Goal: Ask a question

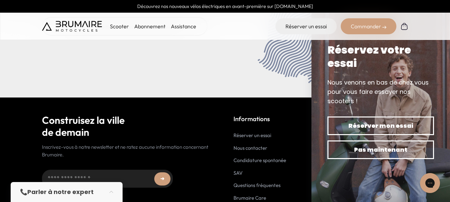
scroll to position [2780, 0]
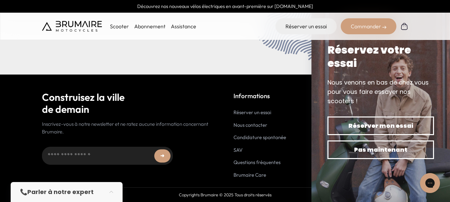
click at [267, 127] on link "Nous contacter" at bounding box center [251, 125] width 34 height 6
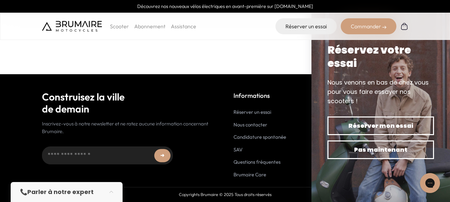
click at [263, 112] on link "Réserver un essai" at bounding box center [253, 112] width 38 height 6
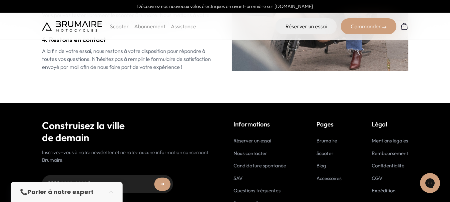
scroll to position [995, 0]
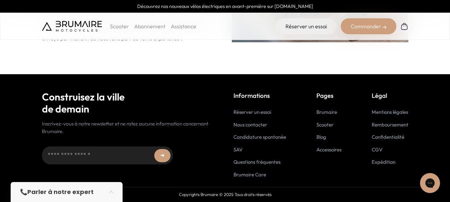
click at [247, 162] on link "Questions fréquentes" at bounding box center [257, 162] width 47 height 6
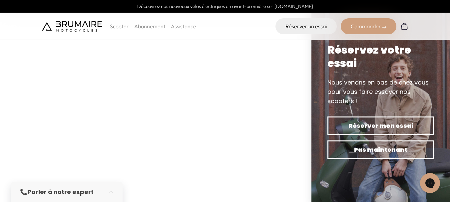
click at [76, 193] on strong "Parler à notre expert" at bounding box center [60, 192] width 66 height 8
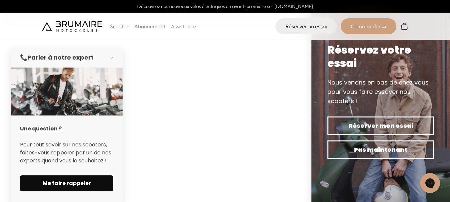
scroll to position [33, 0]
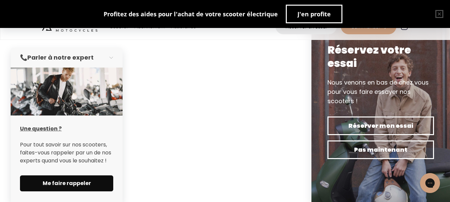
click at [83, 186] on span "Me faire rappeler" at bounding box center [66, 184] width 77 height 8
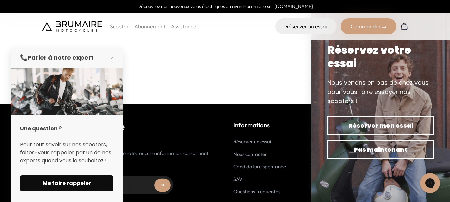
scroll to position [180, 0]
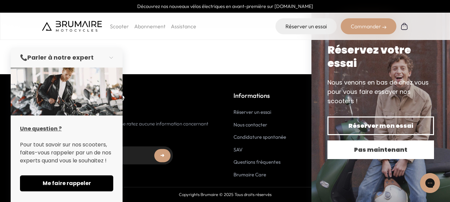
click at [406, 154] on span "Pas maintenant" at bounding box center [380, 149] width 83 height 9
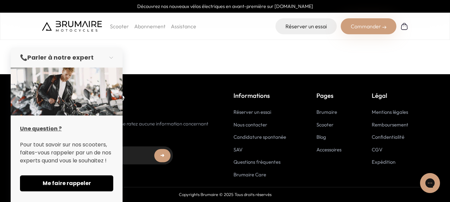
click at [234, 151] on link "SAV" at bounding box center [238, 150] width 9 height 6
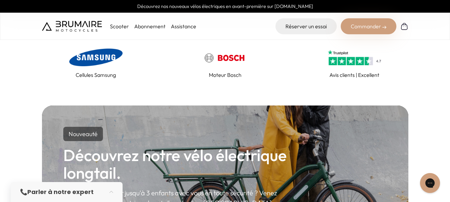
scroll to position [300, 0]
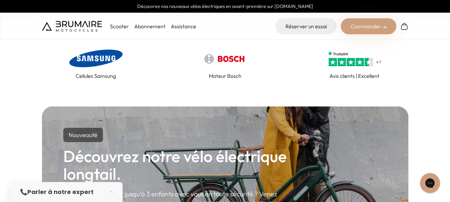
click at [183, 27] on link "Assistance" at bounding box center [183, 26] width 25 height 7
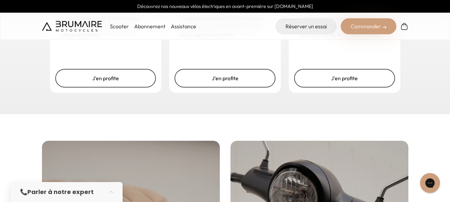
scroll to position [1133, 0]
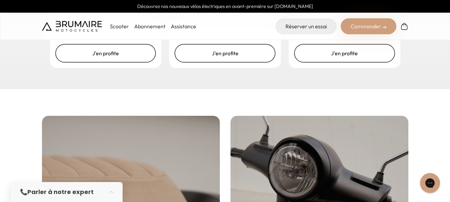
click at [91, 191] on strong "Parler à notre expert" at bounding box center [60, 192] width 66 height 8
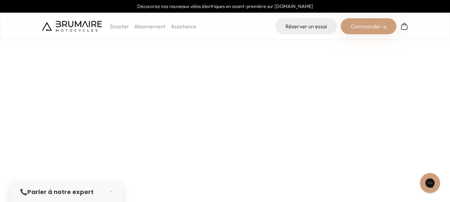
scroll to position [13, 0]
click at [431, 179] on div "Gorgias live chat" at bounding box center [430, 183] width 15 height 15
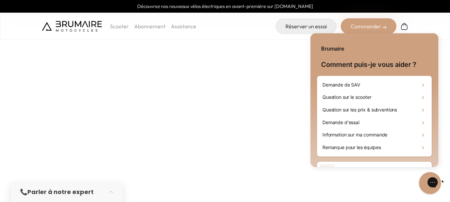
scroll to position [0, 0]
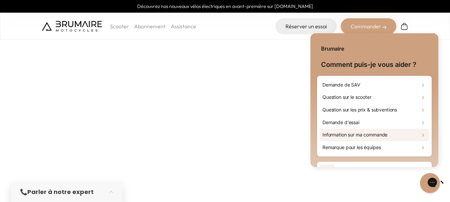
click at [391, 135] on div "Information sur ma commande" at bounding box center [374, 135] width 109 height 13
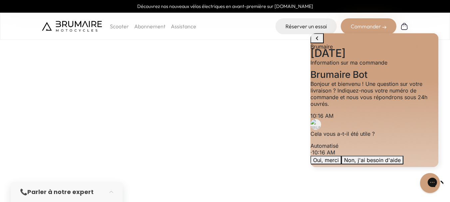
scroll to position [47, 0]
click at [404, 156] on button "Non, j'ai besoin d'aide" at bounding box center [373, 160] width 62 height 9
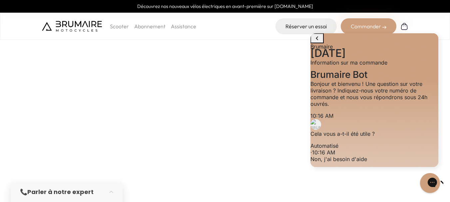
click at [396, 161] on div "**********" at bounding box center [375, 144] width 128 height 188
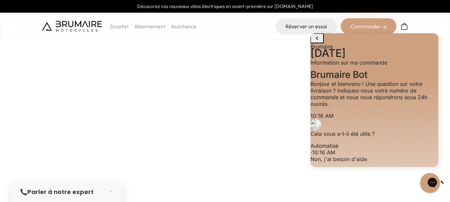
scroll to position [0, 3]
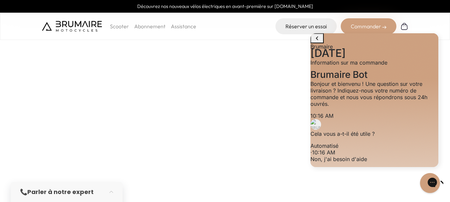
type input "**********"
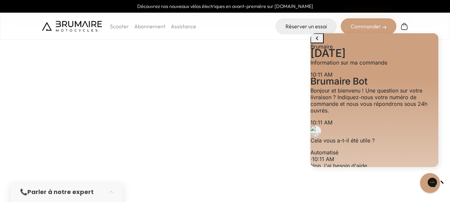
scroll to position [128, 0]
